Goal: Information Seeking & Learning: Learn about a topic

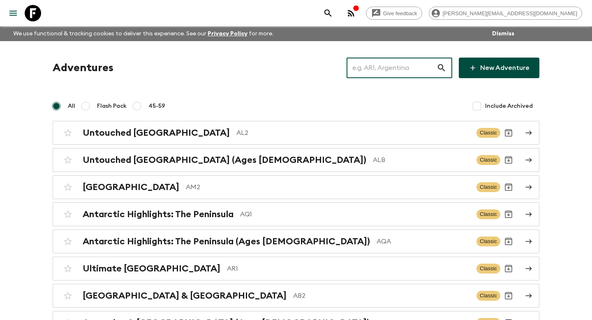
click at [386, 71] on input "text" at bounding box center [392, 67] width 90 height 23
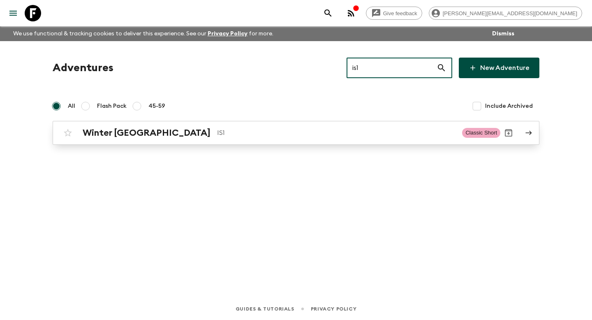
type input "is1"
click at [329, 132] on p "IS1" at bounding box center [336, 133] width 238 height 10
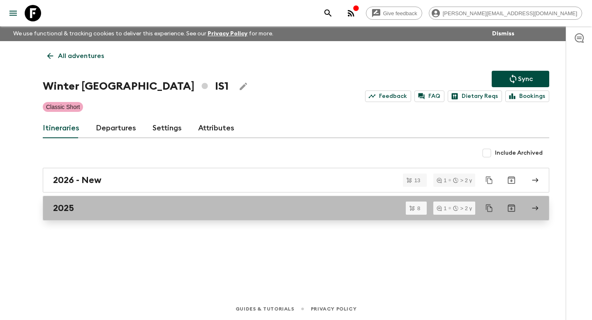
click at [145, 212] on div "2025" at bounding box center [288, 208] width 470 height 11
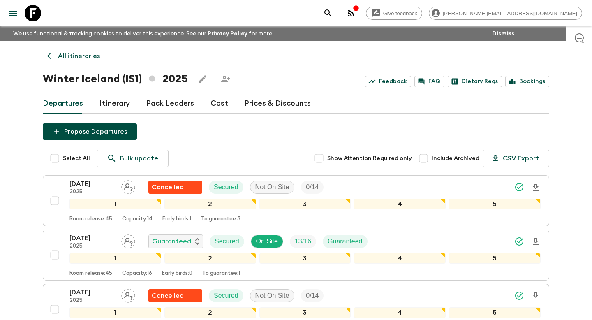
click at [111, 111] on link "Itinerary" at bounding box center [114, 104] width 30 height 20
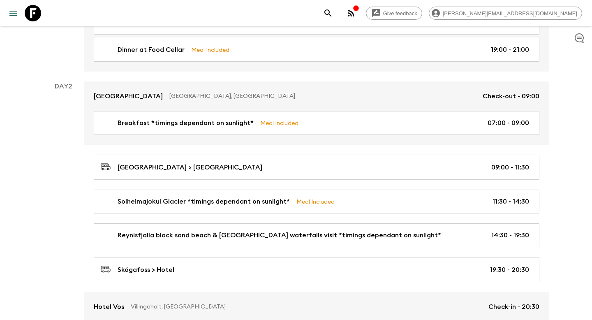
scroll to position [218, 0]
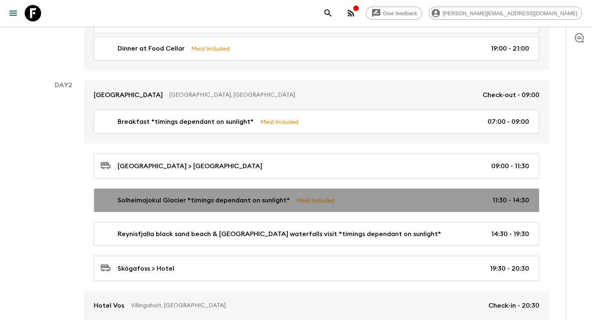
click at [139, 204] on p "Solheimajokul Glacier *timings dependant on sunlight*" at bounding box center [204, 200] width 172 height 10
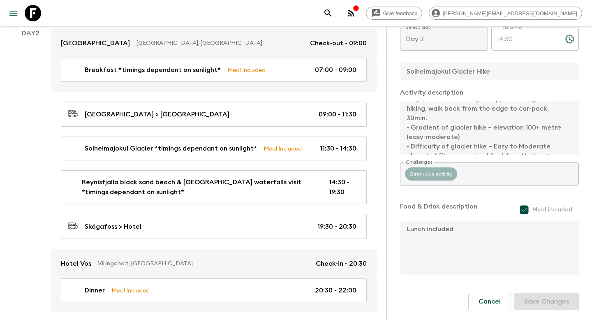
scroll to position [442, 0]
